Goal: Task Accomplishment & Management: Use online tool/utility

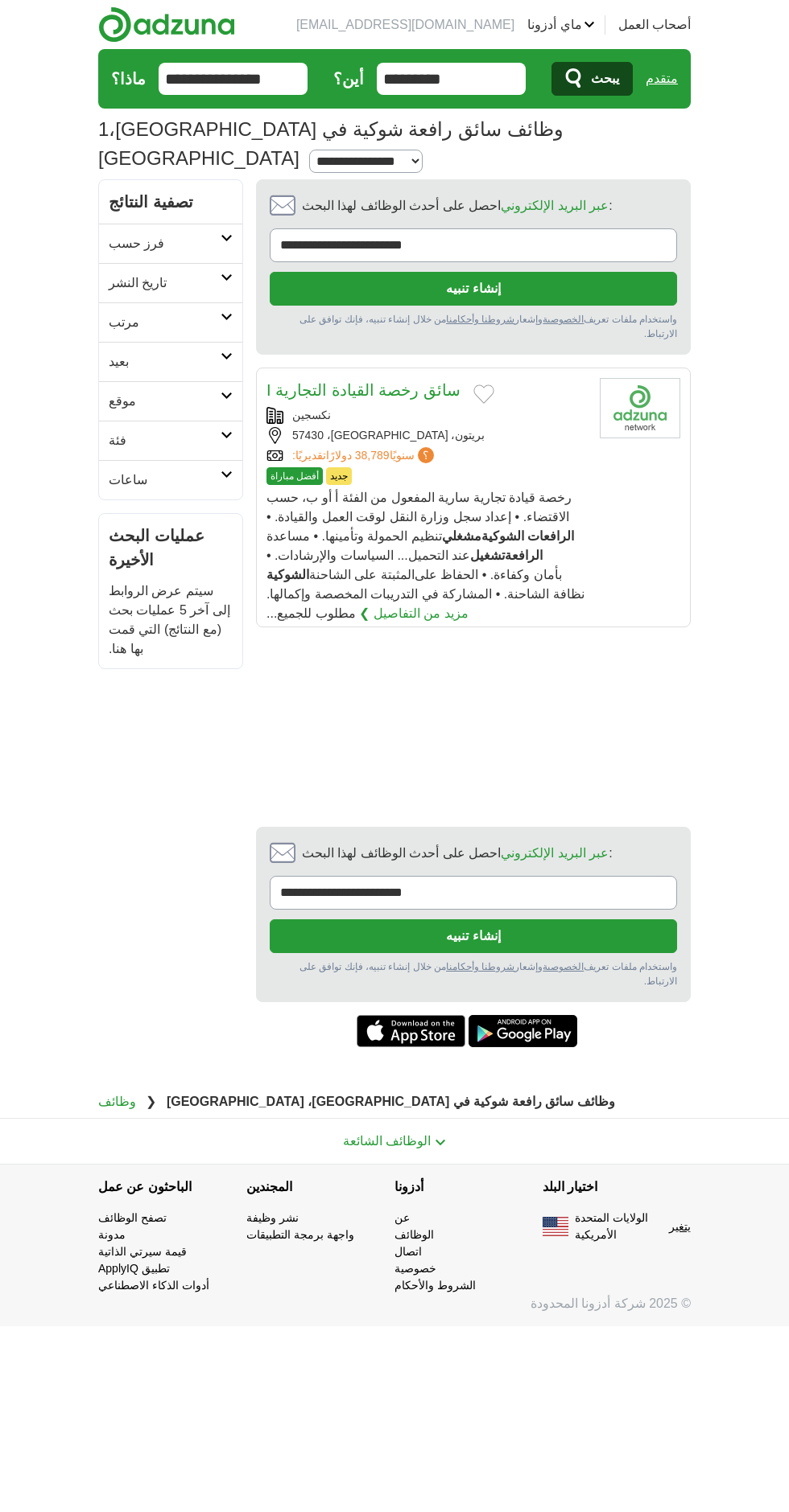
click at [517, 920] on button "إنشاء تنبيه" at bounding box center [473, 936] width 407 height 33
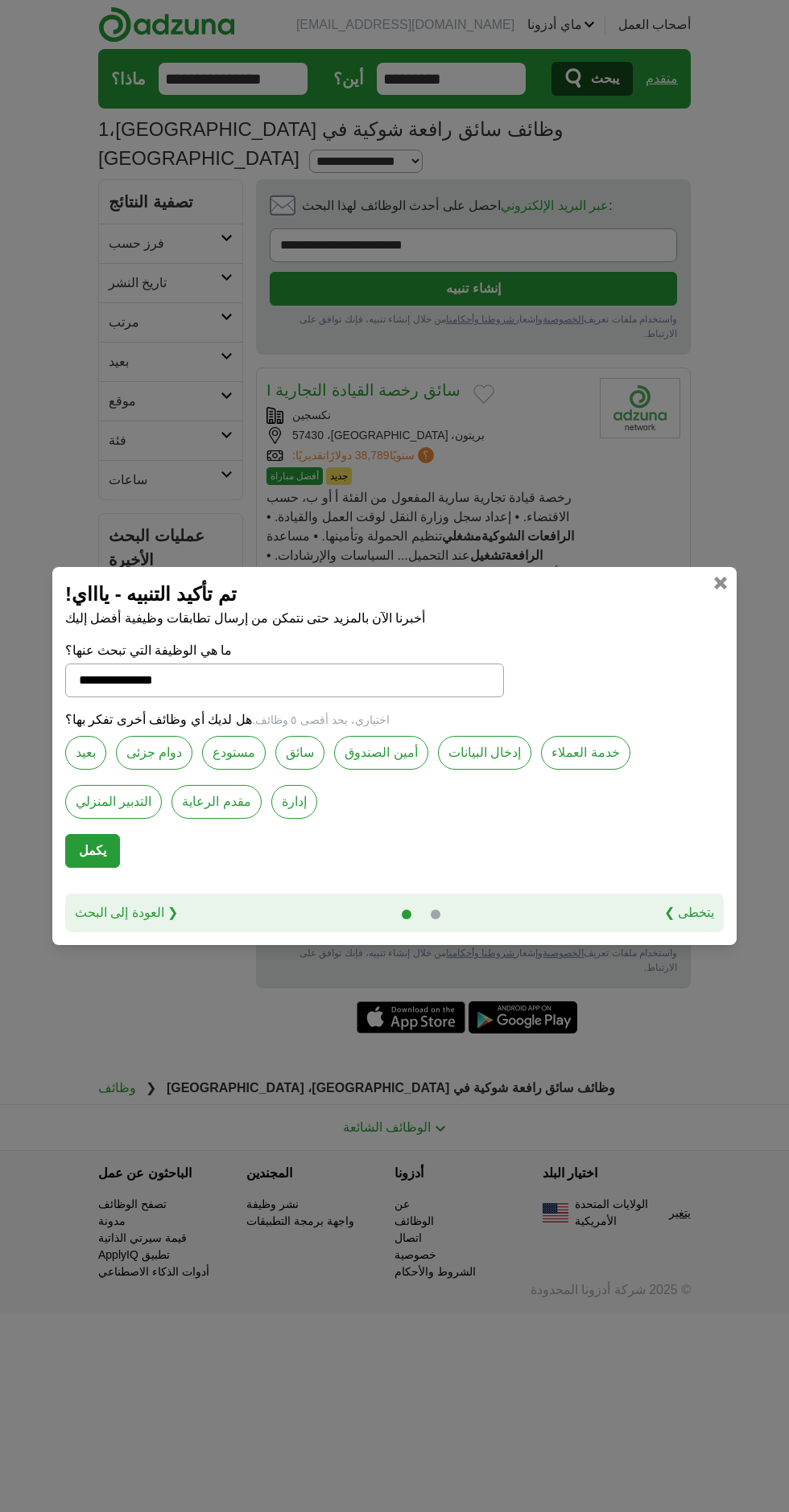
click at [285, 758] on font "سائق" at bounding box center [299, 752] width 28 height 13
click at [144, 754] on font "دوام جزئى" at bounding box center [154, 752] width 56 height 13
click at [90, 856] on font "يكمل" at bounding box center [92, 851] width 28 height 13
select select "*"
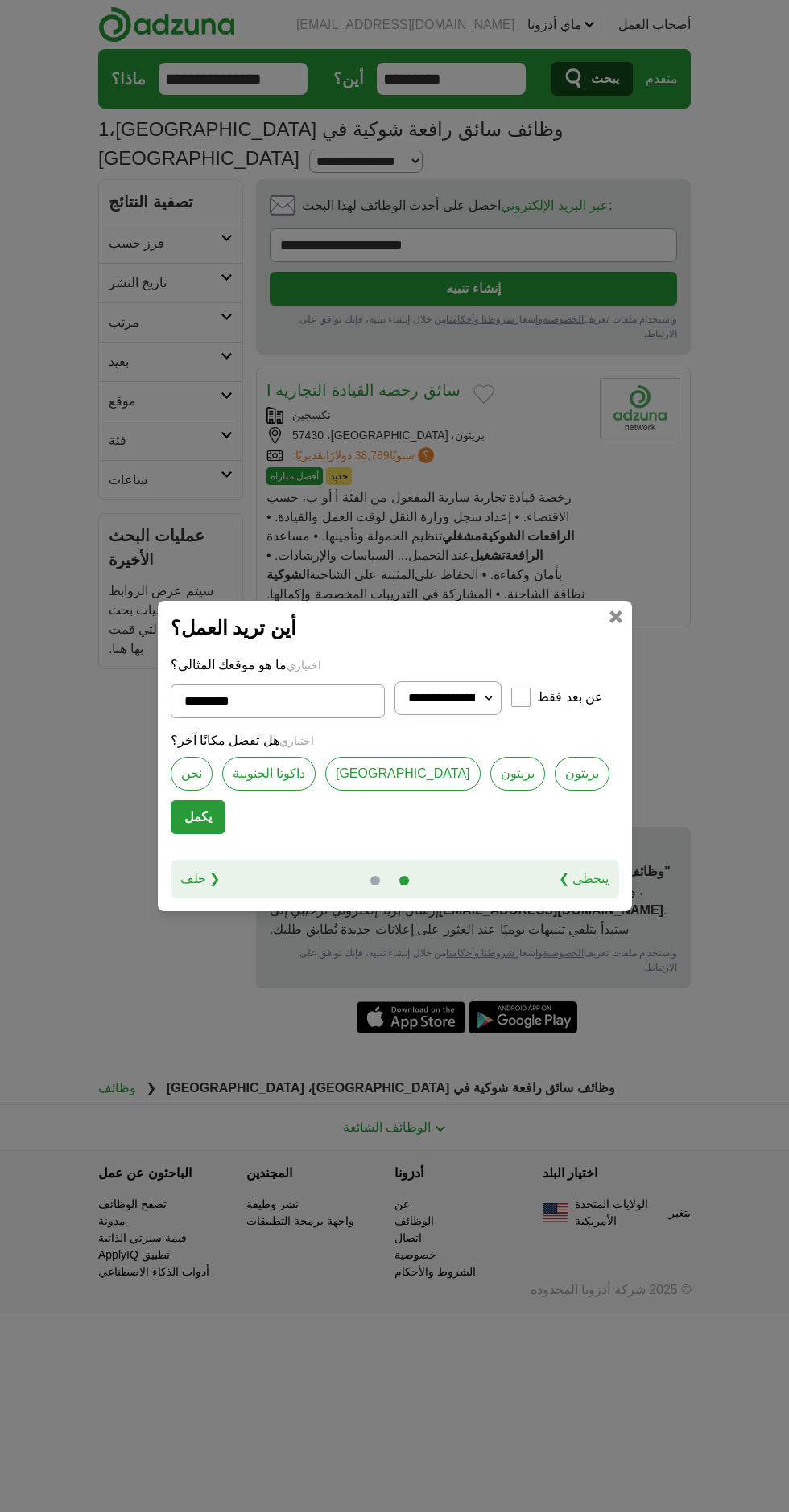
click at [210, 819] on button "يكمل" at bounding box center [197, 816] width 55 height 33
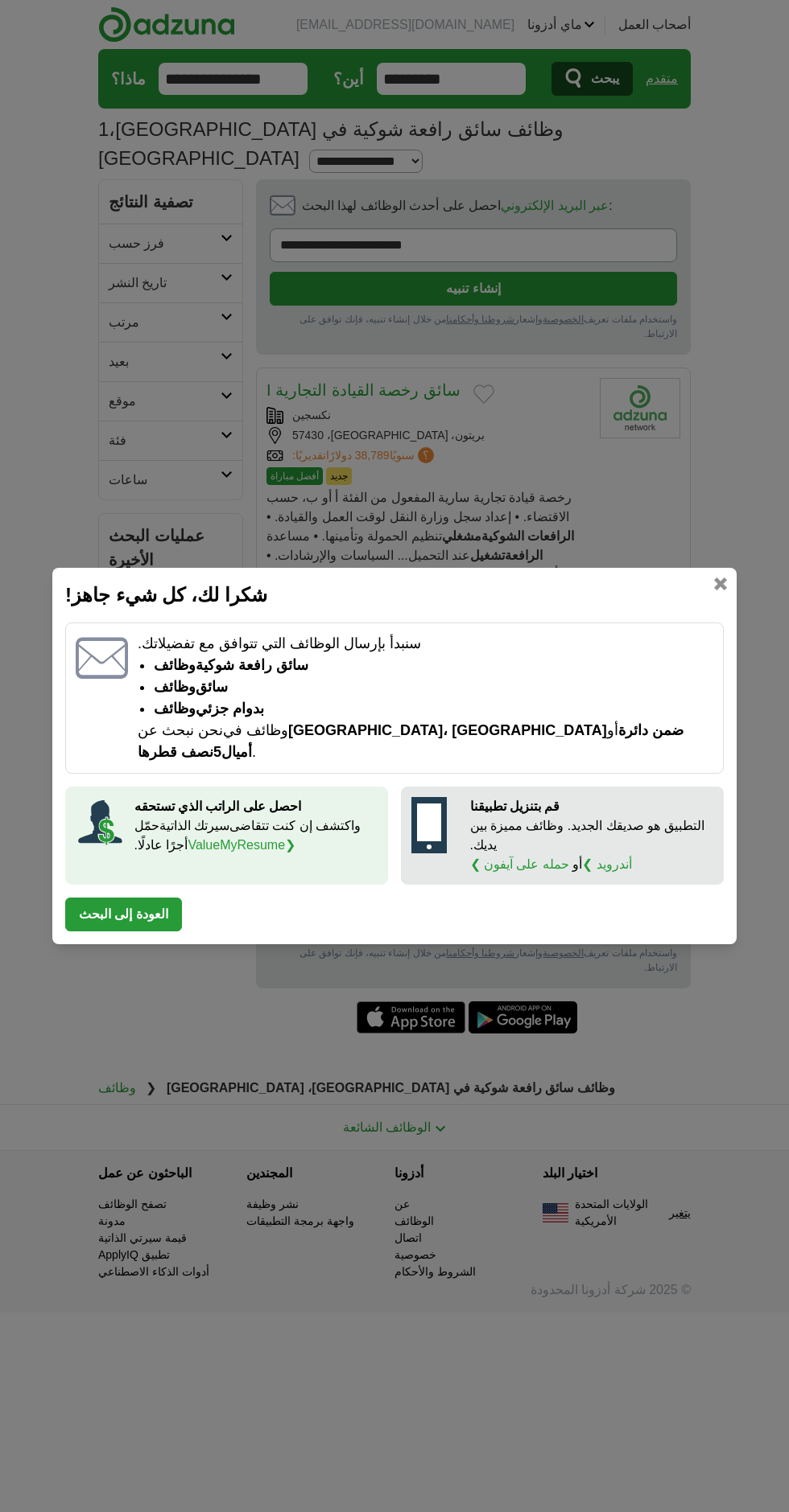
click at [143, 912] on button "العودة إلى البحث" at bounding box center [124, 914] width 117 height 33
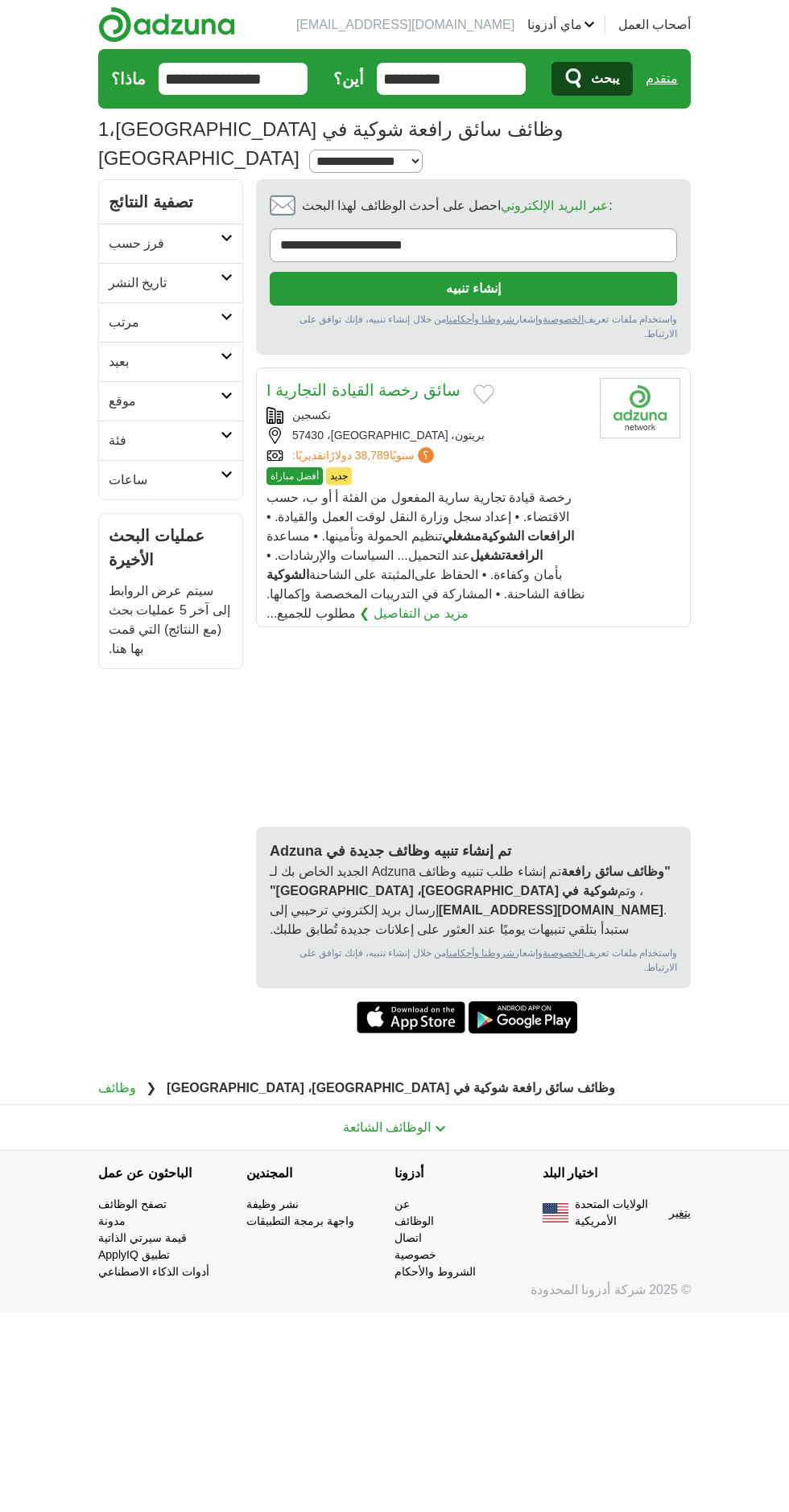
click at [473, 385] on button "أضف إلى الوظائف المفضلة" at bounding box center [484, 394] width 21 height 19
click at [554, 491] on font "رخصة قيادة تجارية سارية المفعول من الفئة أ أو ب، حسب الاقتضاء. • إعداد سجل وزار…" at bounding box center [418, 517] width 305 height 53
